Goal: Information Seeking & Learning: Find specific fact

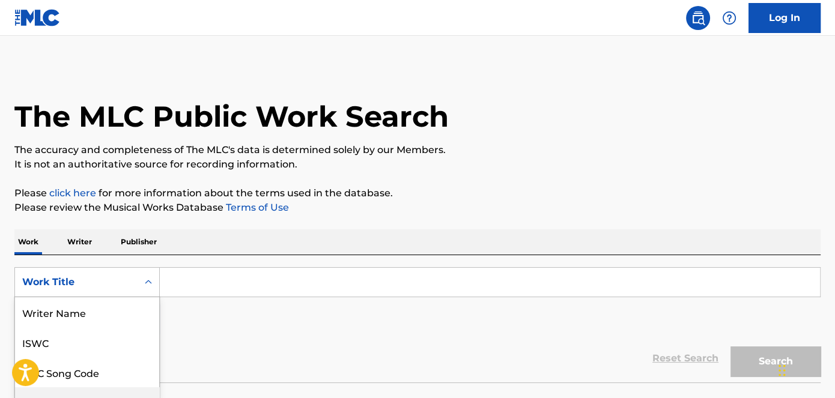
click at [106, 288] on div "8 results available. Use Up and Down to choose options, press Enter to select t…" at bounding box center [86, 282] width 145 height 30
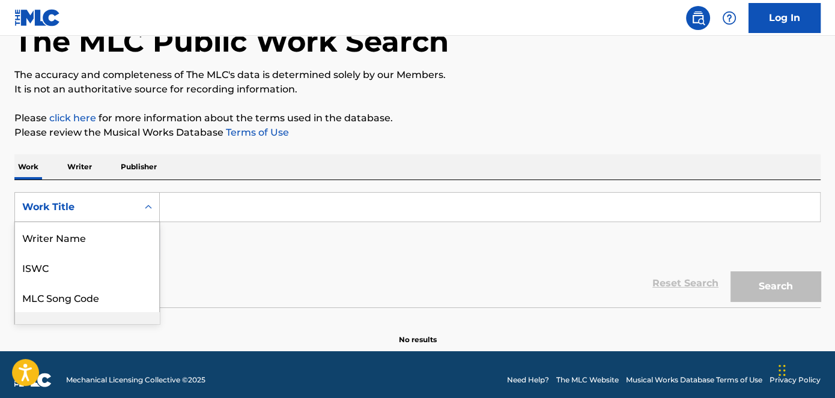
scroll to position [59, 0]
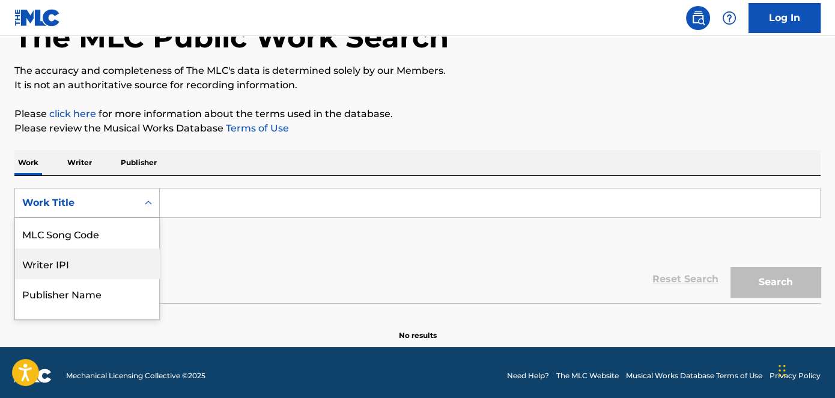
click at [107, 236] on div "MLC Song Code" at bounding box center [87, 234] width 144 height 30
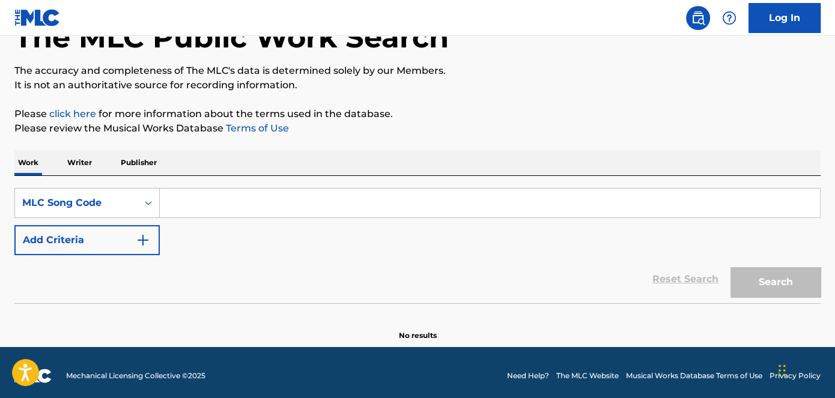
click at [230, 205] on input "Search Form" at bounding box center [490, 203] width 660 height 29
paste input "T3143849581"
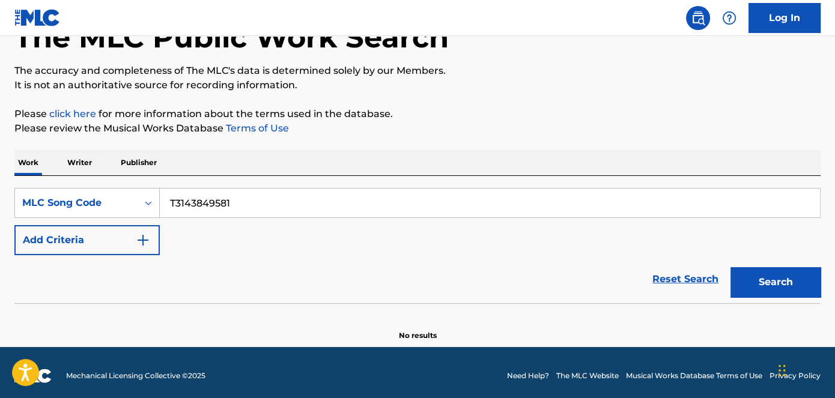
click at [790, 278] on button "Search" at bounding box center [776, 282] width 90 height 30
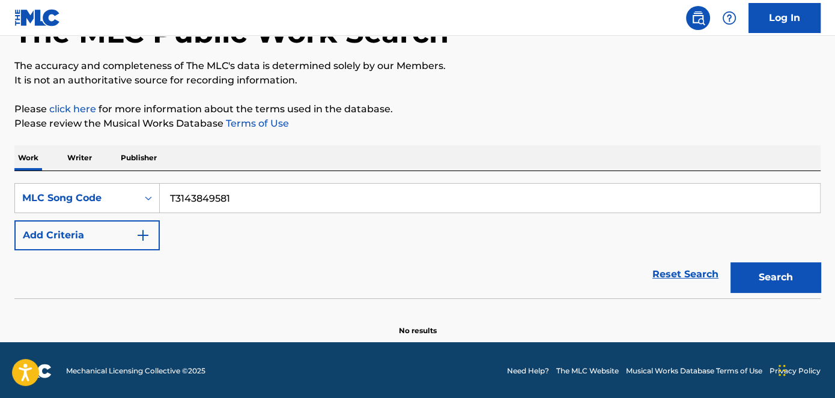
scroll to position [85, 0]
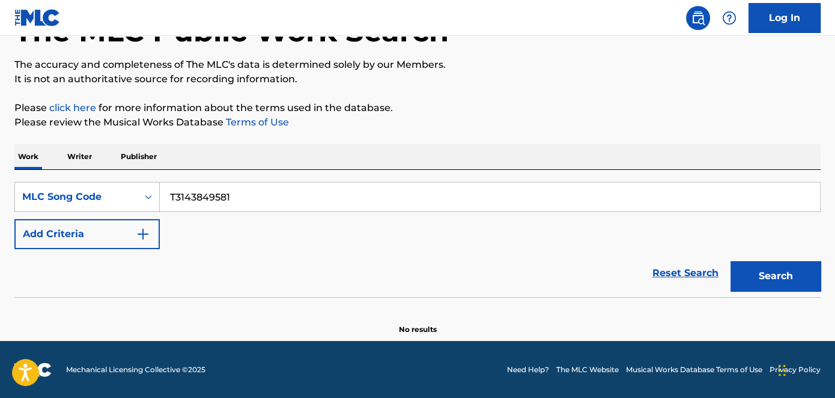
click at [772, 261] on button "Search" at bounding box center [776, 276] width 90 height 30
drag, startPoint x: 273, startPoint y: 192, endPoint x: 66, endPoint y: 196, distance: 208.0
click at [69, 196] on div "SearchWithCriteria561ac0a1-f66c-44e4-b594-9d841e56ee9e MLC Song Code T3143849581" at bounding box center [417, 197] width 806 height 30
paste input "FH8403"
click at [753, 278] on button "Search" at bounding box center [776, 276] width 90 height 30
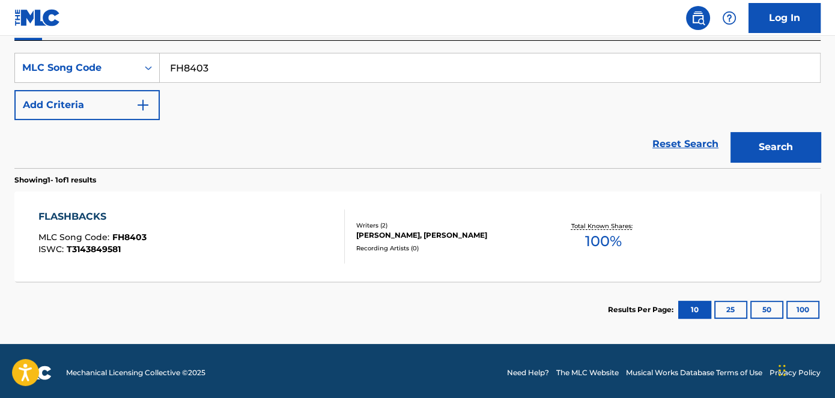
scroll to position [218, 0]
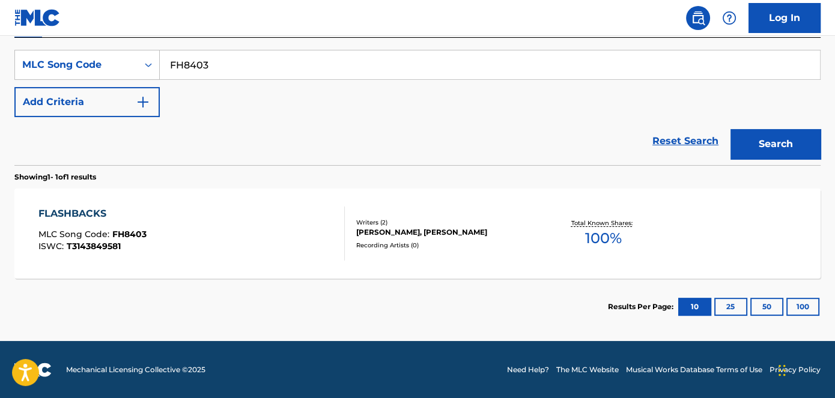
drag, startPoint x: 292, startPoint y: 72, endPoint x: 10, endPoint y: 29, distance: 285.7
click at [10, 31] on div "Log In The MLC Public Work Search The accuracy and completeness of The MLC's da…" at bounding box center [417, 90] width 835 height 617
paste input "BD0ATY"
click at [793, 130] on button "Search" at bounding box center [776, 144] width 90 height 30
drag, startPoint x: 304, startPoint y: 58, endPoint x: 108, endPoint y: 55, distance: 196.5
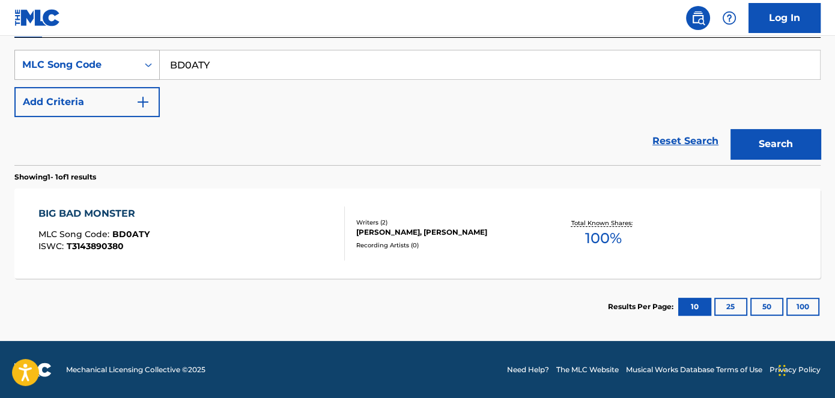
click at [55, 55] on div "SearchWithCriteria561ac0a1-f66c-44e4-b594-9d841e56ee9e MLC Song Code BD0ATY" at bounding box center [417, 65] width 806 height 30
paste input "CC6XO2"
click at [806, 144] on button "Search" at bounding box center [776, 144] width 90 height 30
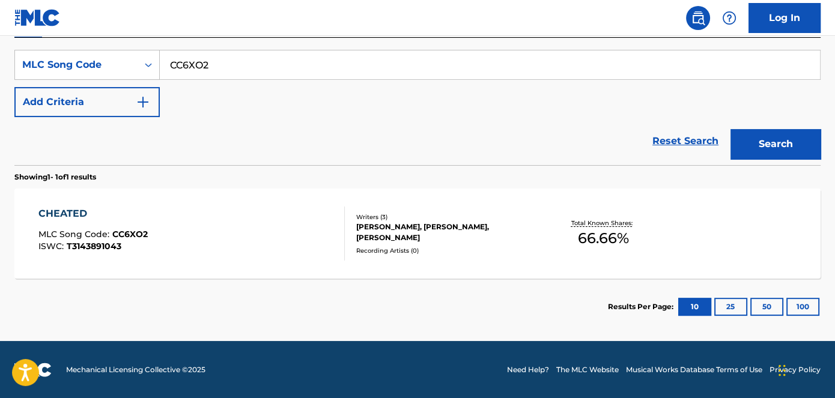
drag, startPoint x: 287, startPoint y: 89, endPoint x: 269, endPoint y: 68, distance: 27.7
click at [271, 71] on div "SearchWithCriteria561ac0a1-f66c-44e4-b594-9d841e56ee9e MLC Song Code CC6XO2 Add…" at bounding box center [417, 83] width 806 height 67
drag, startPoint x: 269, startPoint y: 68, endPoint x: 88, endPoint y: 46, distance: 182.2
click at [94, 47] on div "SearchWithCriteria561ac0a1-f66c-44e4-b594-9d841e56ee9e MLC Song Code CC6XO2 Add…" at bounding box center [417, 101] width 806 height 127
paste input "DC8YM3"
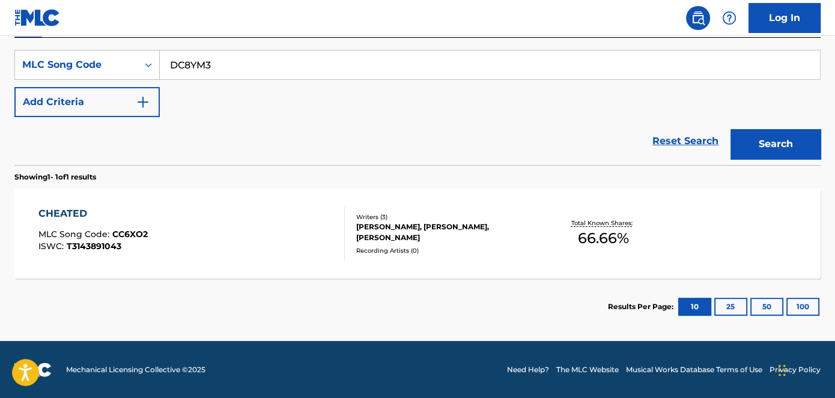
click at [790, 138] on button "Search" at bounding box center [776, 144] width 90 height 30
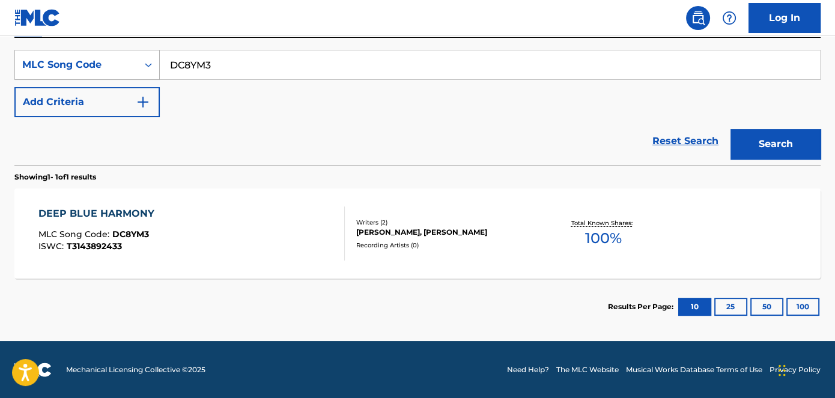
drag, startPoint x: 284, startPoint y: 71, endPoint x: 145, endPoint y: 49, distance: 140.5
click at [103, 51] on div "SearchWithCriteria561ac0a1-f66c-44e4-b594-9d841e56ee9e MLC Song Code DC8YM3" at bounding box center [417, 65] width 806 height 30
paste input "BD0HYK"
type input "BD0HYK"
click at [779, 146] on button "Search" at bounding box center [776, 144] width 90 height 30
